Goal: Task Accomplishment & Management: Manage account settings

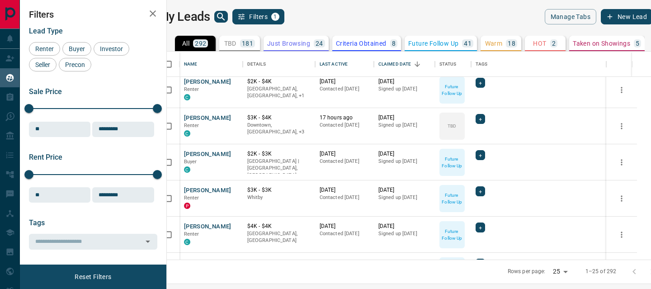
scroll to position [151, 0]
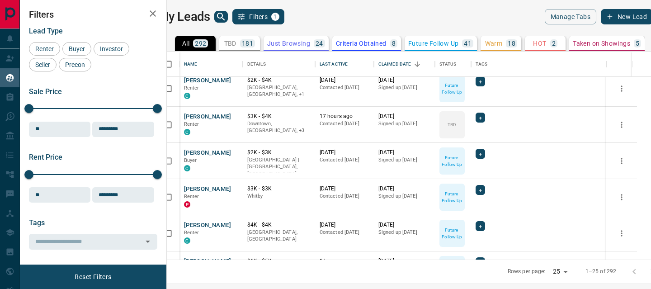
click at [155, 12] on icon "button" at bounding box center [153, 13] width 6 height 6
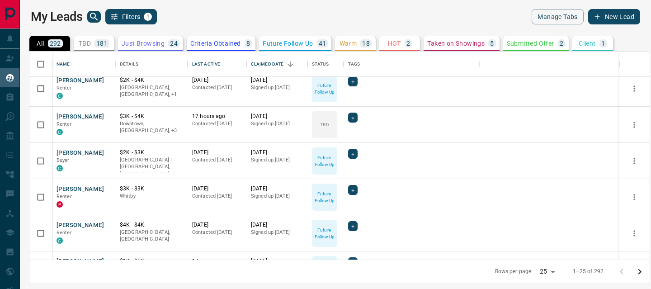
scroll to position [208, 620]
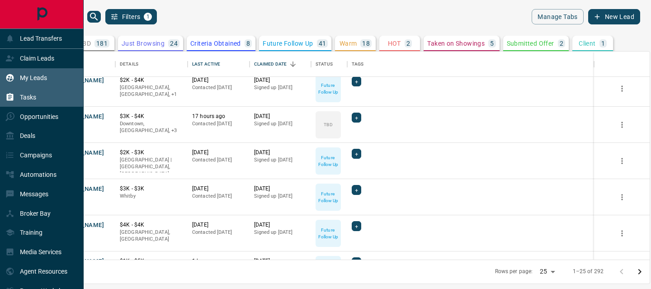
click at [38, 88] on div "Tasks" at bounding box center [42, 96] width 84 height 19
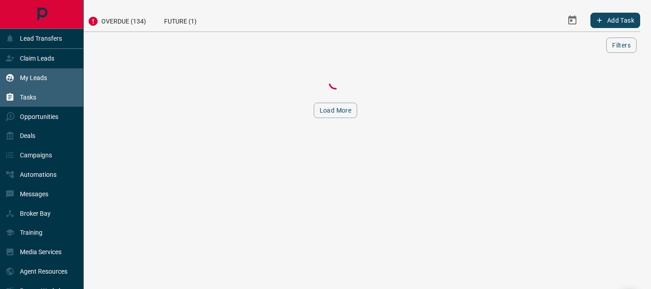
click at [36, 80] on p "My Leads" at bounding box center [33, 77] width 27 height 7
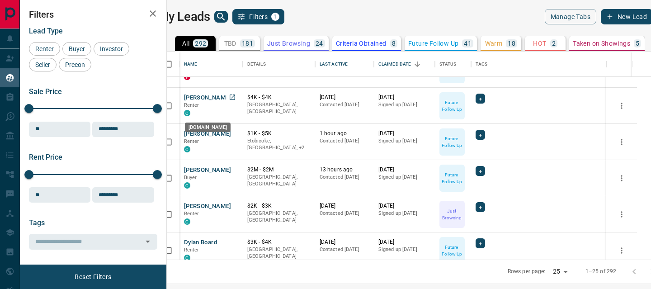
scroll to position [279, 0]
click at [224, 135] on button "[PERSON_NAME]" at bounding box center [207, 133] width 47 height 9
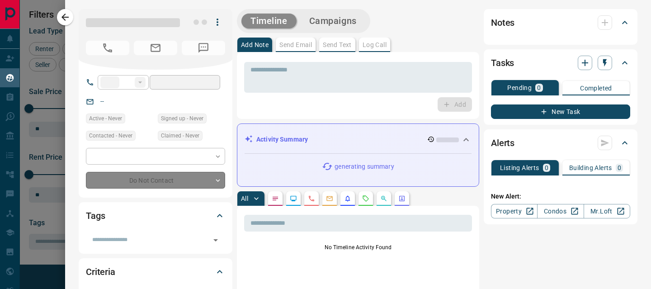
type input "**"
type input "**********"
type input "*"
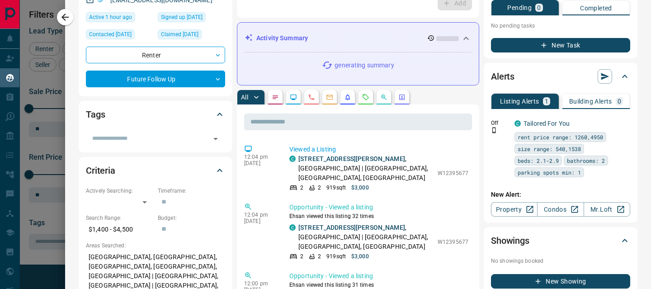
scroll to position [3, 0]
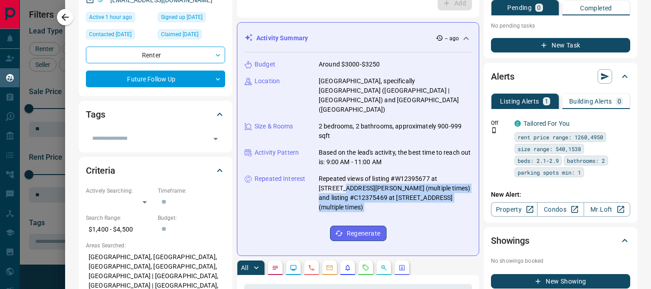
drag, startPoint x: 440, startPoint y: 163, endPoint x: 463, endPoint y: 163, distance: 23.0
click at [469, 37] on icon at bounding box center [465, 38] width 11 height 11
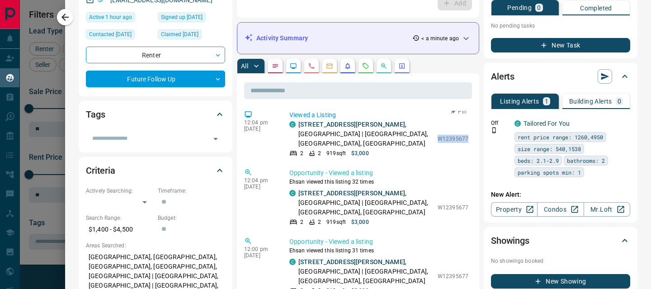
drag, startPoint x: 439, startPoint y: 135, endPoint x: 468, endPoint y: 136, distance: 28.9
click at [468, 136] on p "W12395677" at bounding box center [452, 139] width 31 height 8
copy p "W12395677"
click at [278, 66] on icon "Notes" at bounding box center [275, 65] width 7 height 7
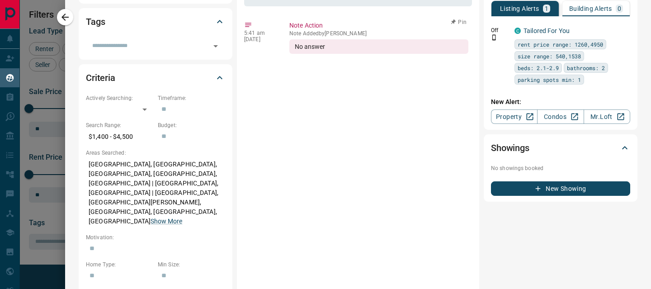
scroll to position [0, 0]
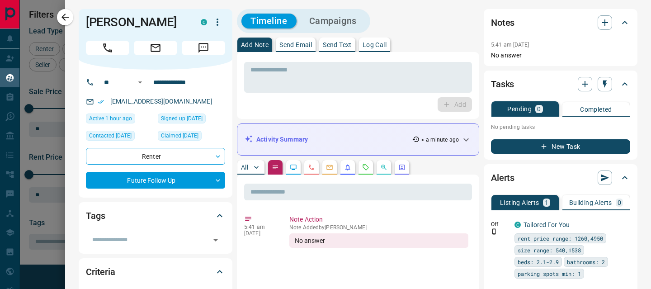
click at [294, 168] on icon "Lead Browsing Activity" at bounding box center [293, 167] width 7 height 7
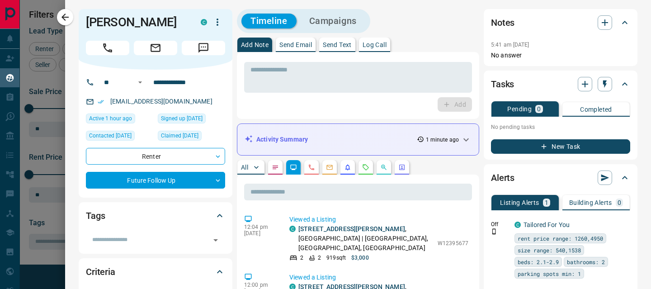
click at [338, 42] on p "Send Text" at bounding box center [337, 45] width 29 height 6
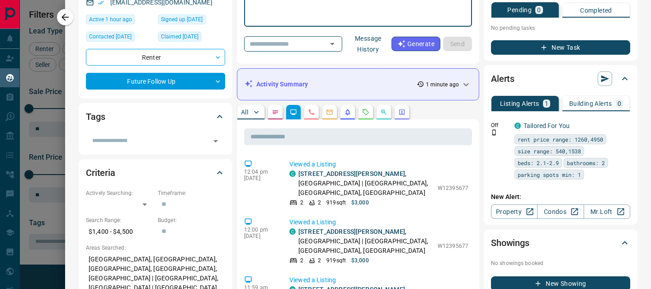
click at [328, 113] on icon "Emails" at bounding box center [329, 111] width 7 height 7
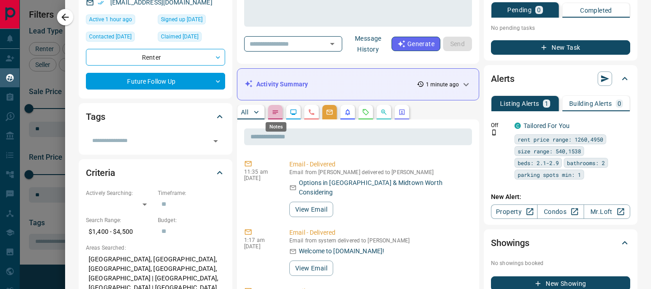
click at [274, 110] on icon "Notes" at bounding box center [274, 112] width 5 height 4
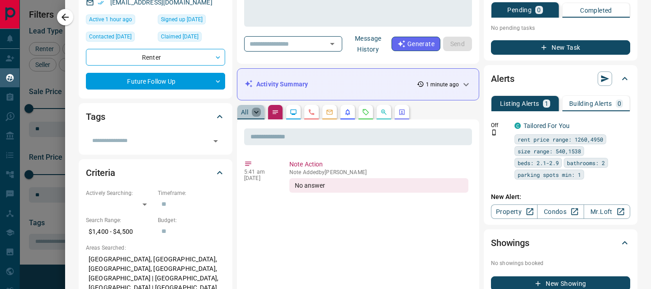
click at [252, 109] on icon "button" at bounding box center [256, 112] width 9 height 9
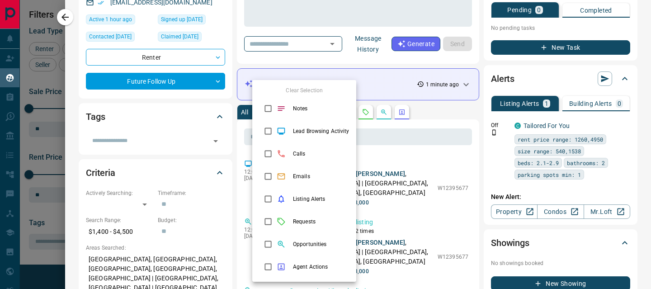
click at [439, 118] on div at bounding box center [325, 144] width 651 height 289
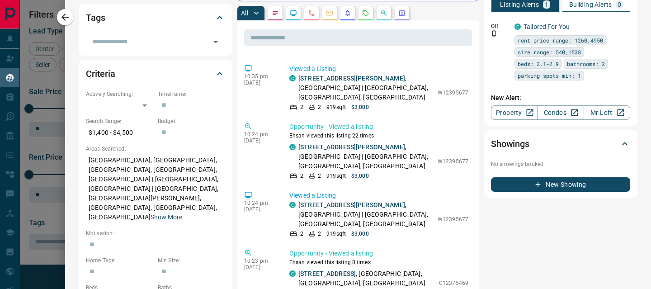
scroll to position [1344, 0]
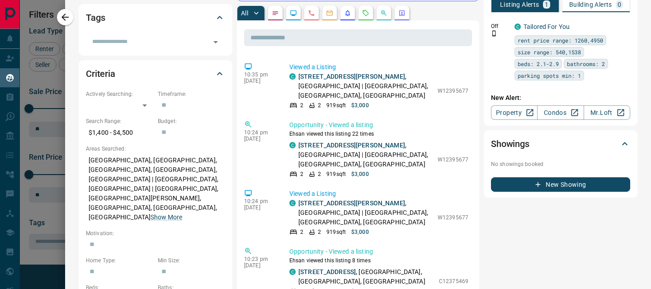
drag, startPoint x: 441, startPoint y: 170, endPoint x: 472, endPoint y: 170, distance: 31.6
copy p "C12375469"
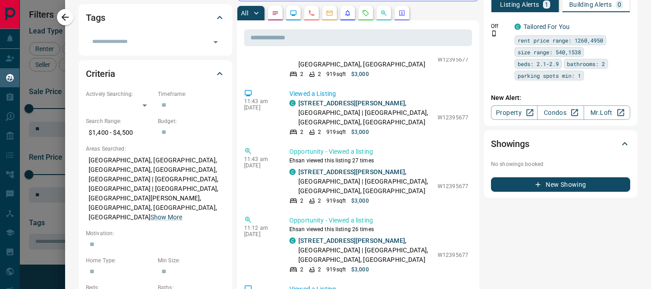
scroll to position [314, 0]
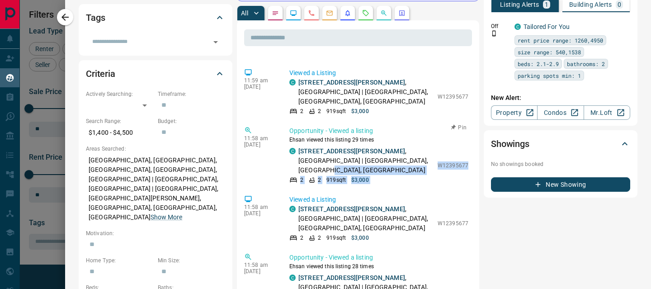
drag, startPoint x: 436, startPoint y: 103, endPoint x: 470, endPoint y: 103, distance: 34.8
click at [470, 126] on div "Opportunity - Viewed a listing Ehsan viewed this listing 29 times C 505 - [GEOG…" at bounding box center [380, 155] width 183 height 58
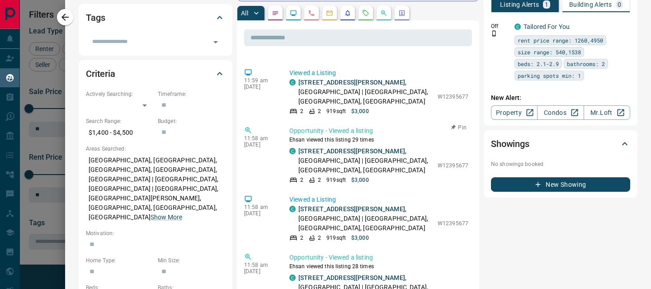
click at [469, 126] on div "Opportunity - Viewed a listing Ehsan viewed this listing 29 times C 505 - [GEOG…" at bounding box center [380, 155] width 183 height 58
drag, startPoint x: 469, startPoint y: 103, endPoint x: 439, endPoint y: 103, distance: 29.8
click at [439, 126] on div "Opportunity - Viewed a listing Ehsan viewed this listing 29 times C 505 - [GEOG…" at bounding box center [380, 155] width 183 height 58
copy div "W12395677 Pin"
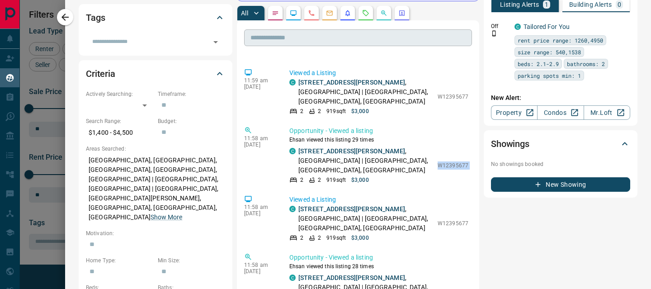
copy div "W12395677 Pin"
click at [61, 17] on icon "button" at bounding box center [65, 17] width 11 height 11
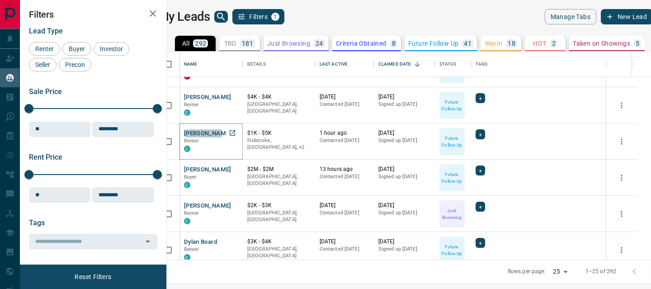
click at [208, 133] on button "[PERSON_NAME]" at bounding box center [207, 133] width 47 height 9
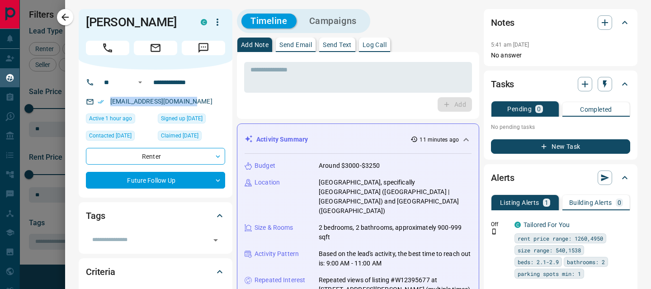
drag, startPoint x: 202, startPoint y: 102, endPoint x: 109, endPoint y: 102, distance: 92.2
click at [109, 102] on div "[EMAIL_ADDRESS][DOMAIN_NAME]" at bounding box center [155, 101] width 139 height 15
copy link "[EMAIL_ADDRESS][DOMAIN_NAME]"
drag, startPoint x: 65, startPoint y: 18, endPoint x: 136, endPoint y: 0, distance: 73.2
click at [65, 18] on icon "button" at bounding box center [65, 17] width 11 height 11
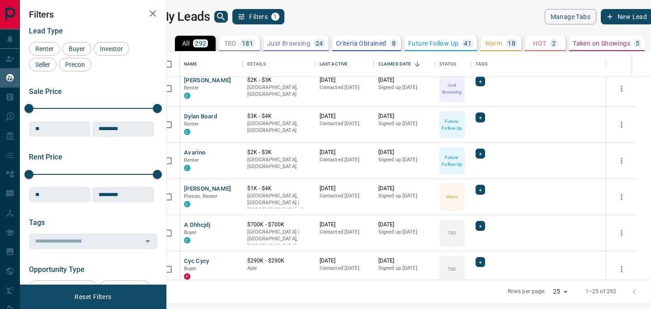
scroll to position [228, 480]
click at [226, 12] on icon "search button" at bounding box center [221, 16] width 11 height 11
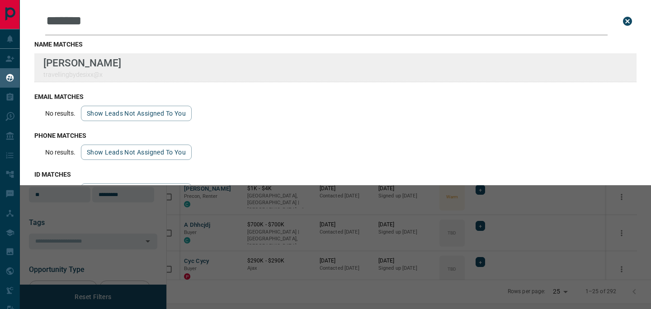
type input "*******"
click at [0, 0] on div "Lead Transfers Claim Leads My Leads Tasks Opportunities Deals Campaigns Automat…" at bounding box center [325, 149] width 651 height 298
